Goal: Information Seeking & Learning: Learn about a topic

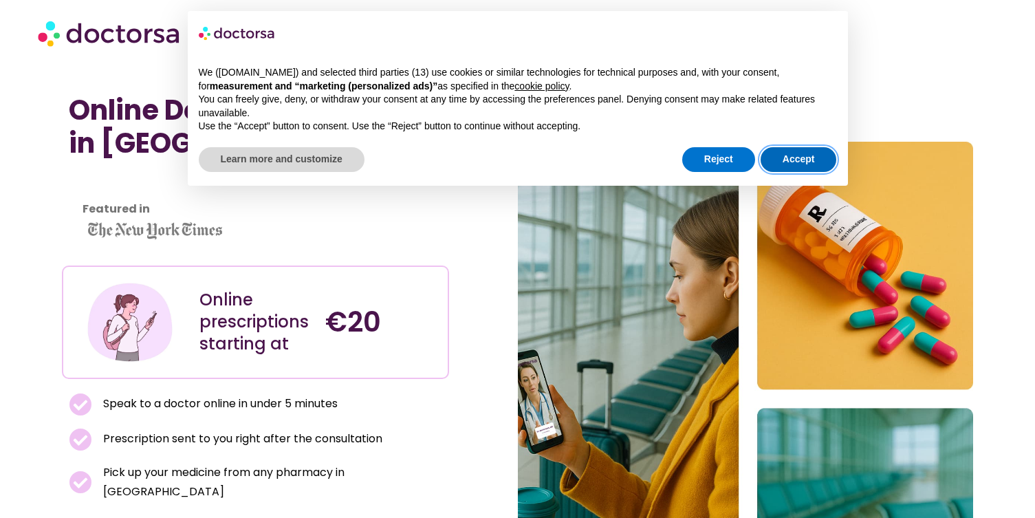
click at [793, 157] on button "Accept" at bounding box center [798, 159] width 76 height 25
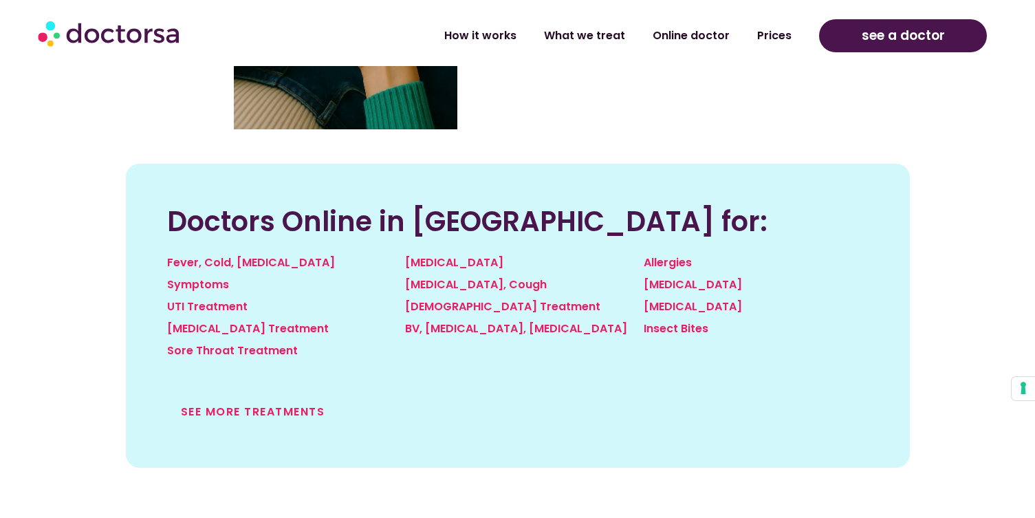
scroll to position [1429, 0]
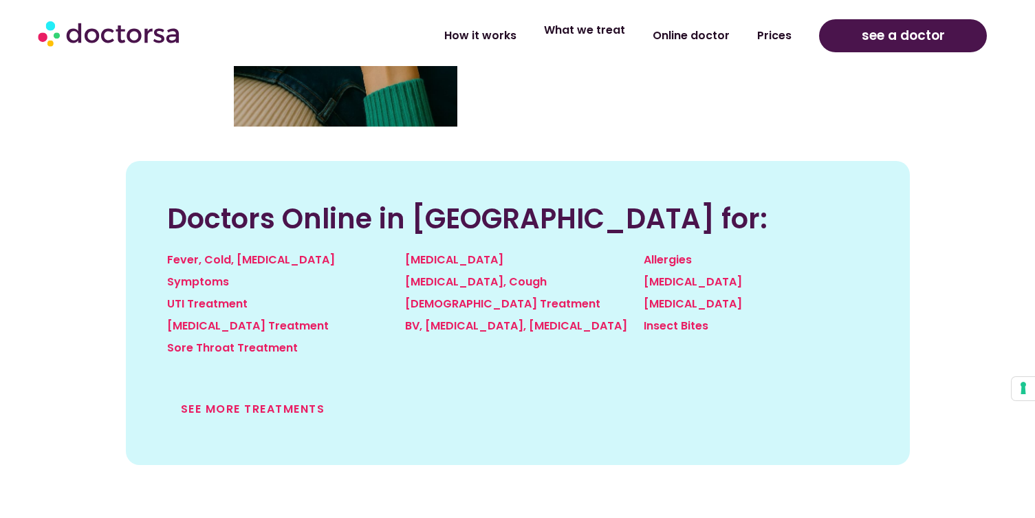
click at [587, 34] on link "What we treat" at bounding box center [584, 30] width 109 height 32
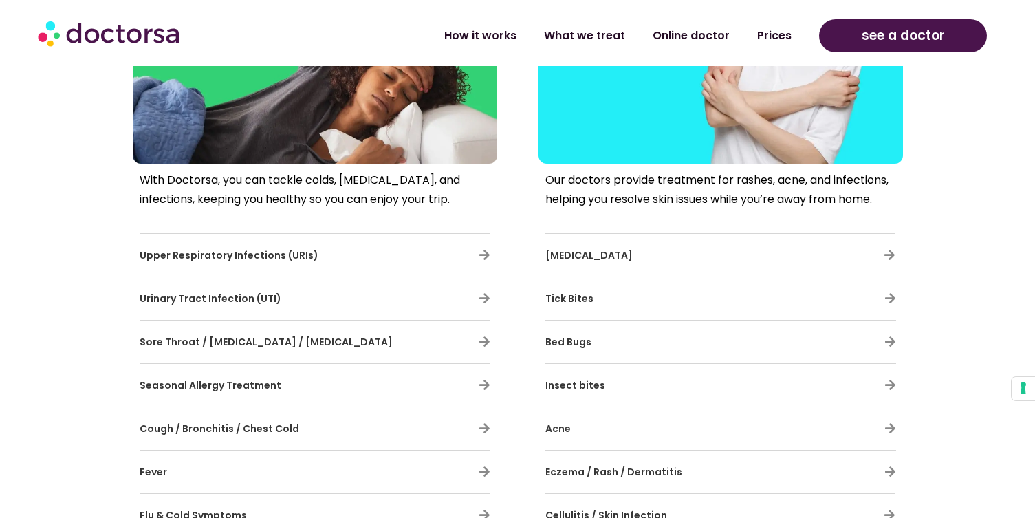
scroll to position [661, 0]
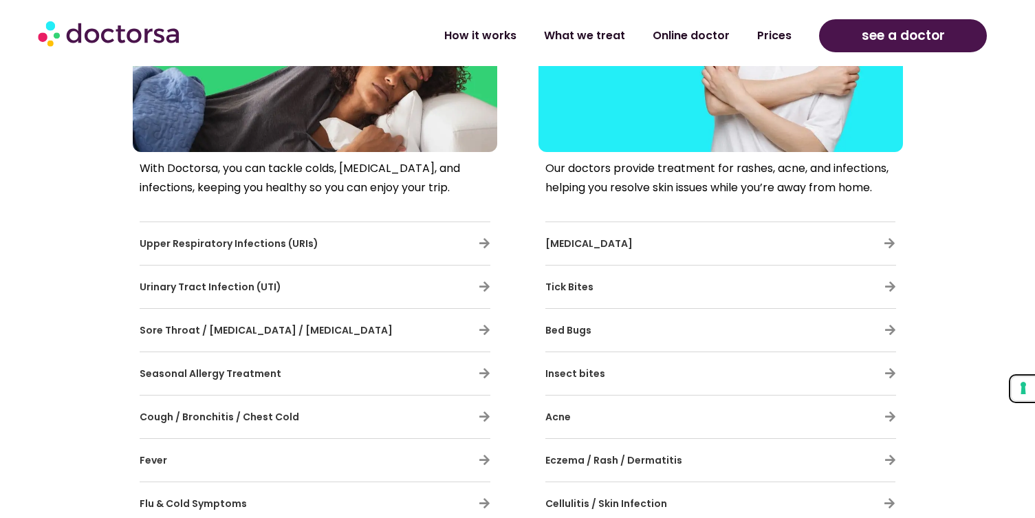
click at [1017, 392] on button "Your consent preferences for tracking technologies" at bounding box center [1022, 388] width 23 height 23
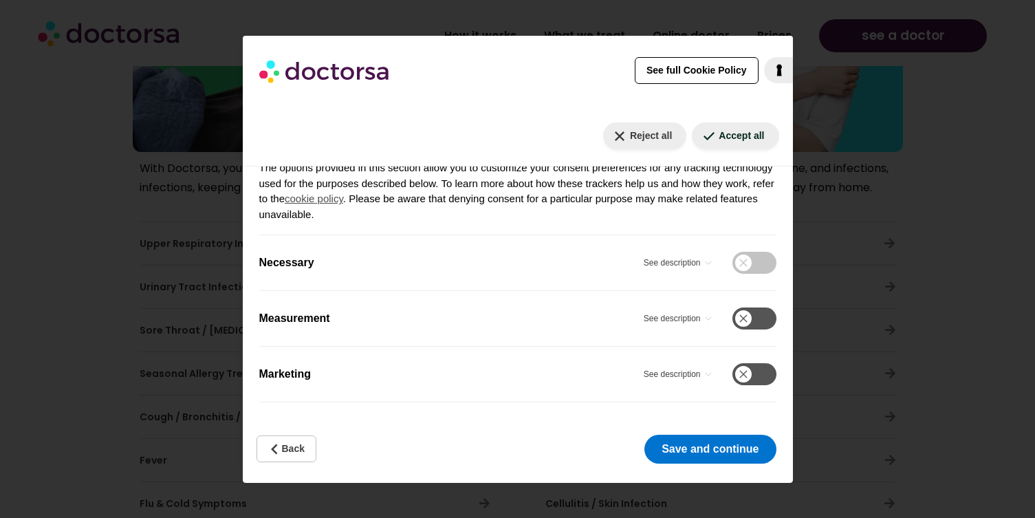
scroll to position [0, 0]
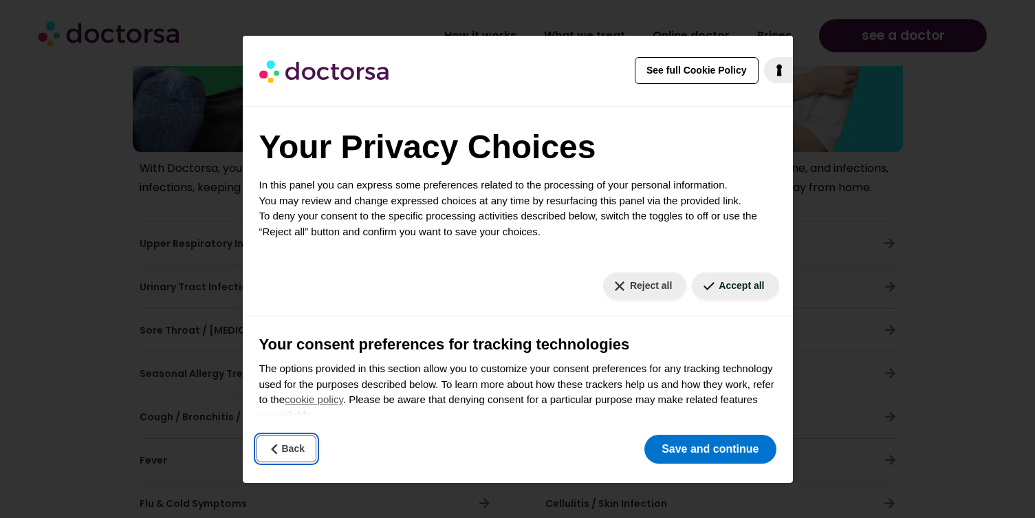
click at [295, 446] on button "Back" at bounding box center [286, 448] width 60 height 27
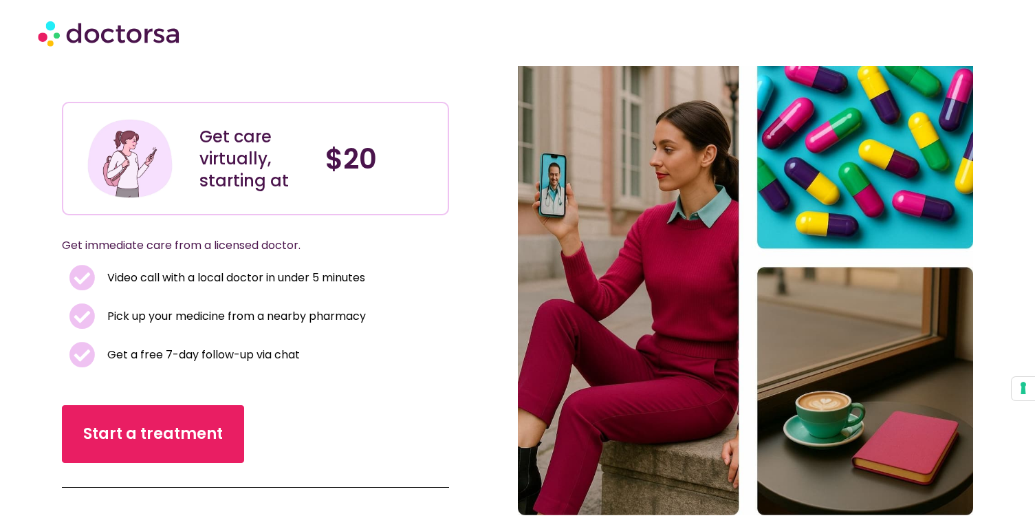
scroll to position [87, 0]
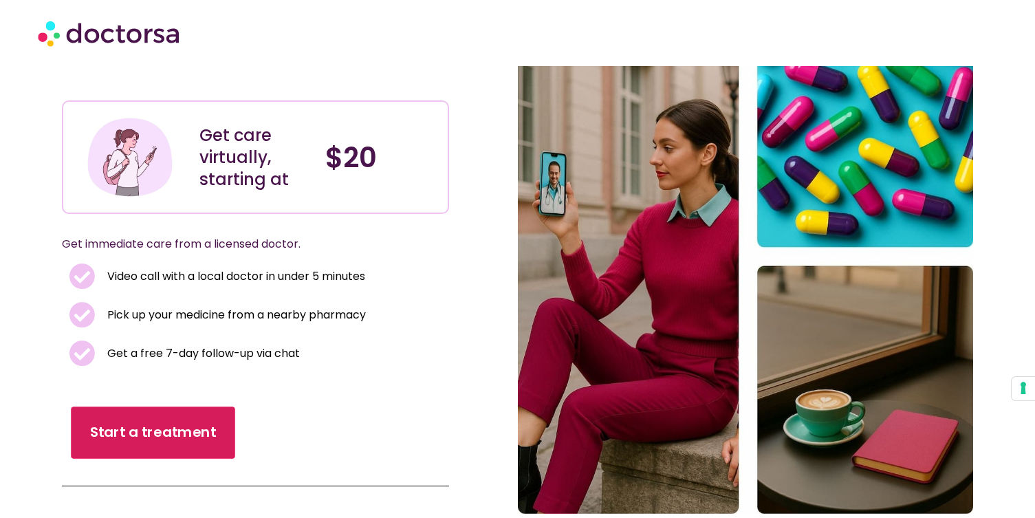
click at [182, 435] on span "Start a treatment" at bounding box center [153, 433] width 126 height 20
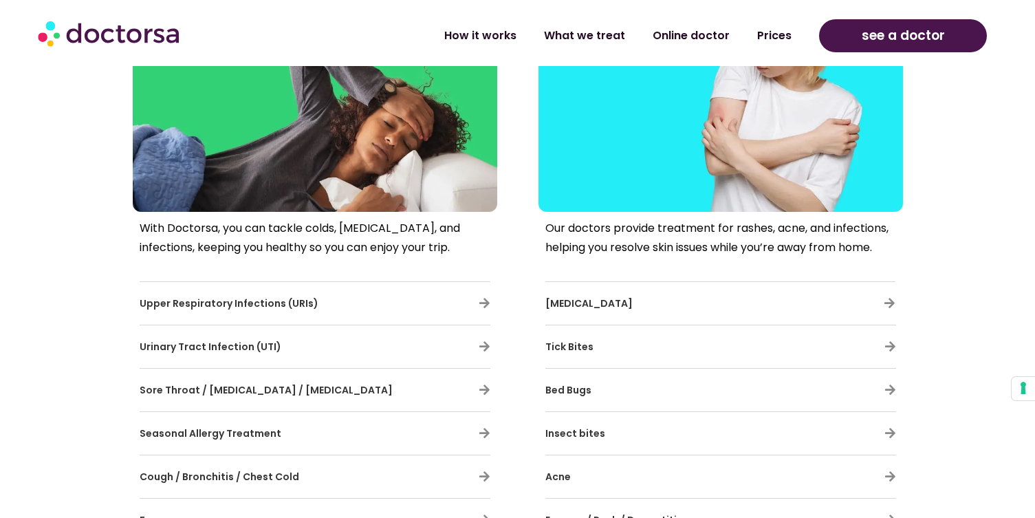
scroll to position [654, 0]
